Goal: Register for event/course

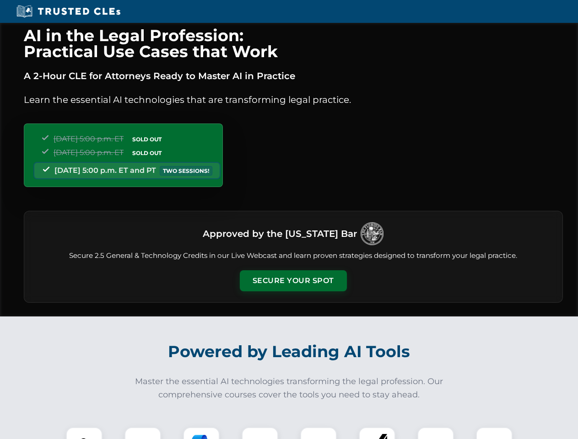
click at [293, 281] on button "Secure Your Spot" at bounding box center [293, 281] width 107 height 21
click at [84, 433] on img at bounding box center [84, 446] width 27 height 27
